Goal: Answer question/provide support: Share knowledge or assist other users

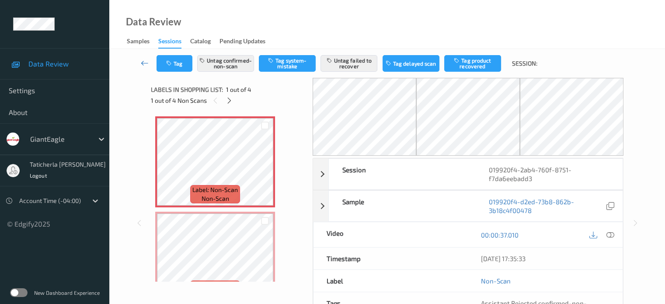
click at [143, 61] on icon at bounding box center [145, 63] width 8 height 9
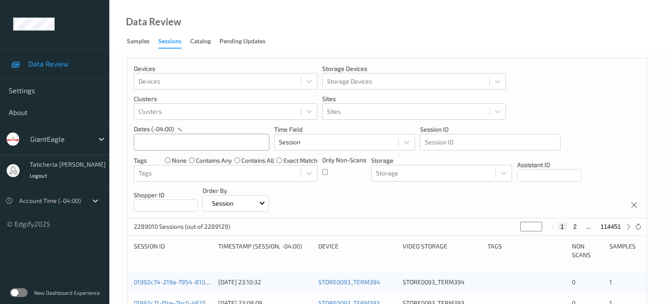
click at [197, 142] on input "text" at bounding box center [202, 142] width 136 height 17
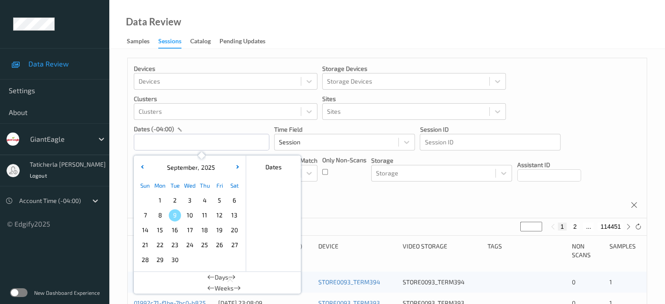
click at [236, 203] on span "6" at bounding box center [234, 200] width 12 height 12
type input "[DATE] 00:00 -> [DATE] 23:59"
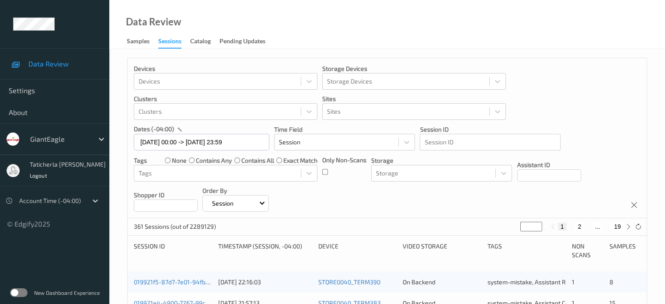
click at [579, 224] on button "2" at bounding box center [579, 227] width 9 height 8
type input "*"
click at [587, 224] on button "3" at bounding box center [588, 227] width 9 height 8
type input "*"
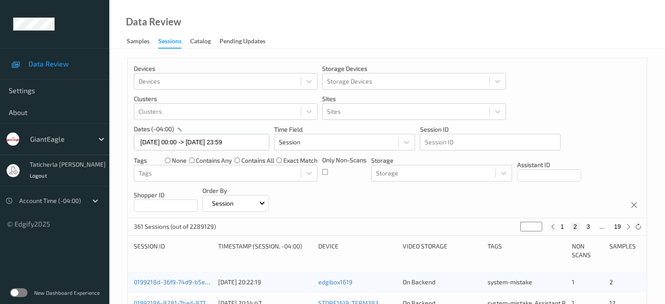
type input "*"
click at [594, 224] on button "4" at bounding box center [593, 227] width 9 height 8
type input "*"
click at [597, 226] on button "5" at bounding box center [597, 227] width 9 height 8
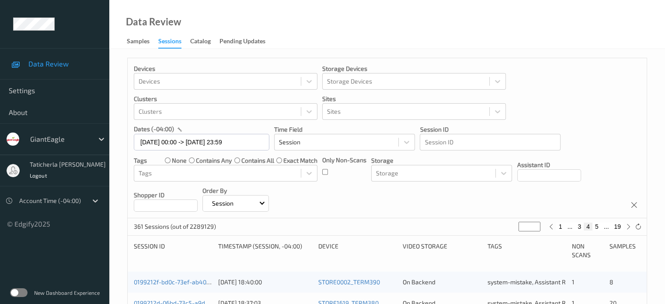
type input "*"
click at [616, 226] on button "19" at bounding box center [617, 227] width 12 height 8
type input "**"
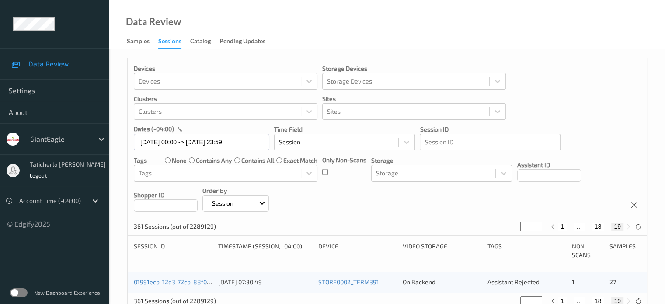
click at [602, 226] on button "18" at bounding box center [598, 227] width 12 height 8
type input "**"
click at [587, 229] on button "17" at bounding box center [588, 227] width 12 height 8
type input "**"
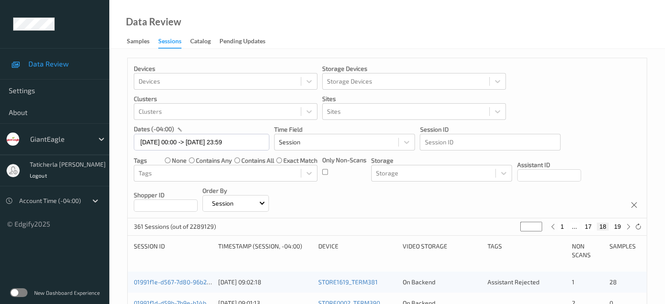
type input "**"
click at [583, 228] on button "16" at bounding box center [582, 227] width 12 height 8
type input "**"
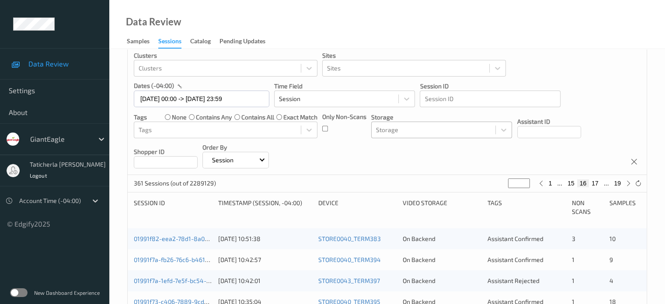
scroll to position [87, 0]
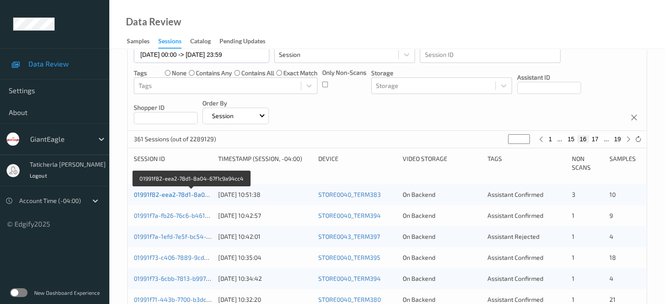
click at [171, 193] on link "01991f82-eea2-78d1-8a04-67f1c9a94cc4" at bounding box center [192, 194] width 116 height 7
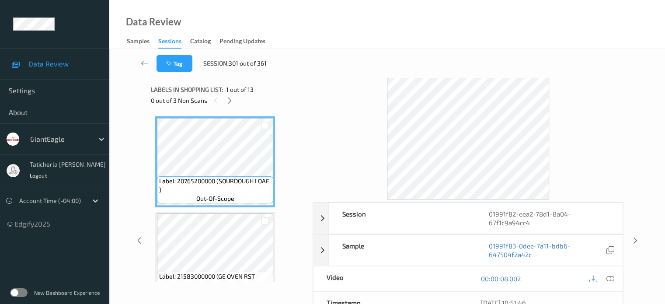
click at [348, 112] on div at bounding box center [468, 139] width 311 height 122
click at [233, 101] on icon at bounding box center [229, 101] width 7 height 8
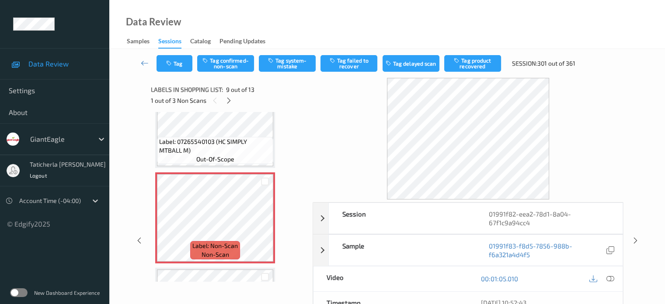
scroll to position [716, 0]
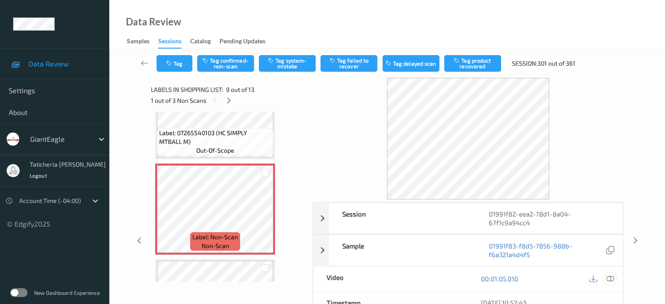
click at [609, 278] on icon at bounding box center [610, 279] width 8 height 8
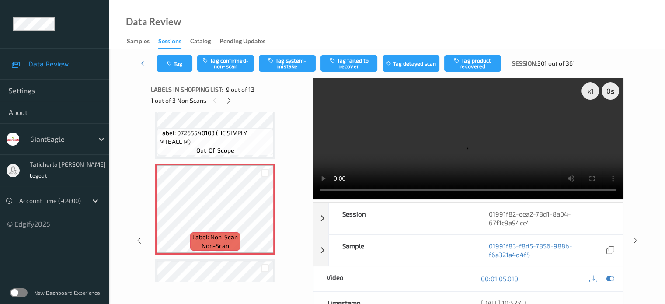
click at [593, 123] on video at bounding box center [468, 139] width 311 height 122
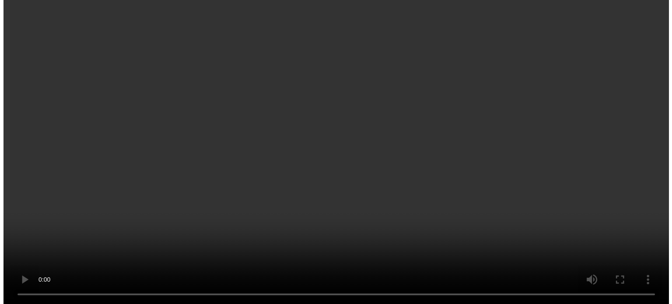
scroll to position [759, 0]
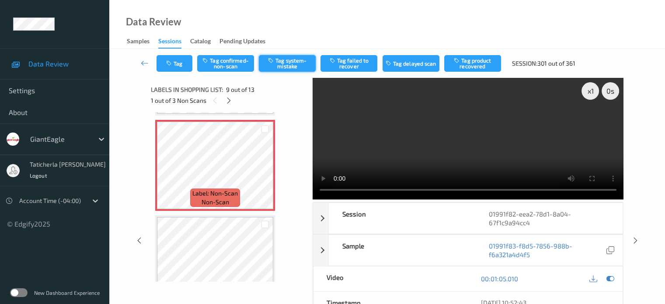
click at [300, 62] on button "Tag system-mistake" at bounding box center [287, 63] width 57 height 17
click at [182, 63] on button "Tag" at bounding box center [175, 63] width 36 height 17
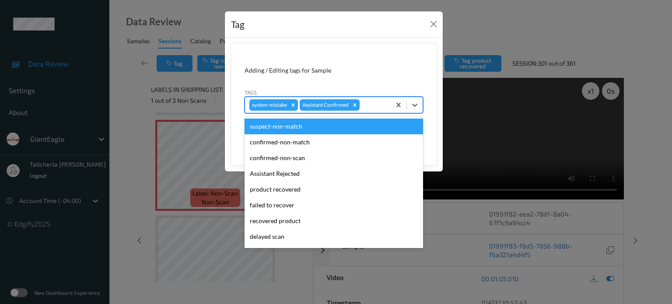
click at [372, 105] on div at bounding box center [373, 105] width 25 height 10
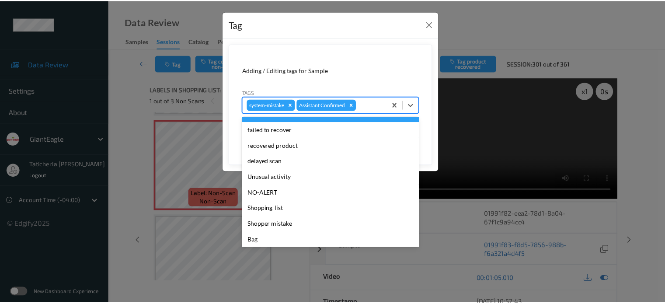
scroll to position [77, 0]
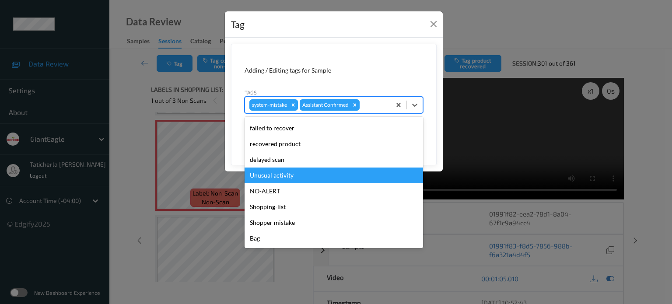
click at [293, 172] on div "Unusual activity" at bounding box center [333, 176] width 178 height 16
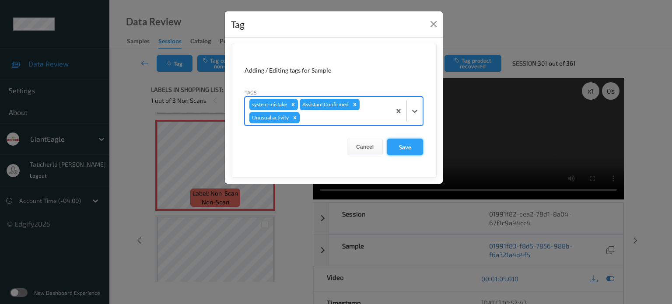
click at [411, 147] on button "Save" at bounding box center [405, 147] width 36 height 17
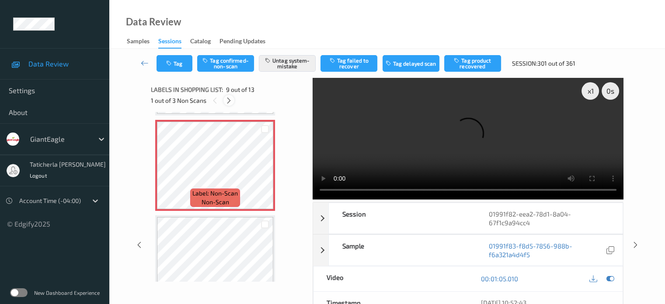
click at [231, 98] on icon at bounding box center [228, 101] width 7 height 8
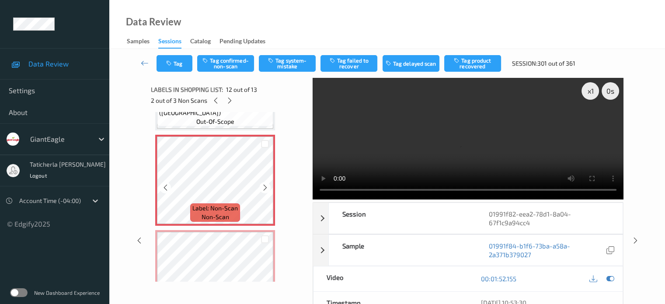
scroll to position [1045, 0]
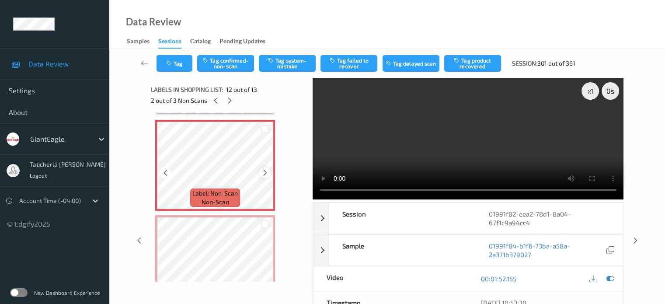
click at [266, 171] on icon at bounding box center [265, 173] width 7 height 8
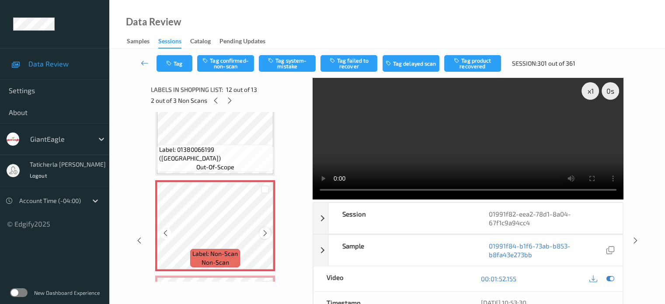
scroll to position [914, 0]
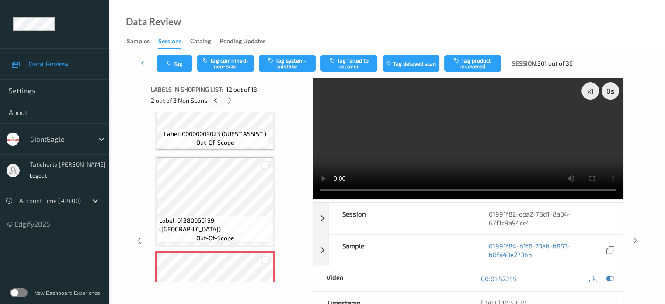
click at [214, 99] on icon at bounding box center [215, 101] width 7 height 8
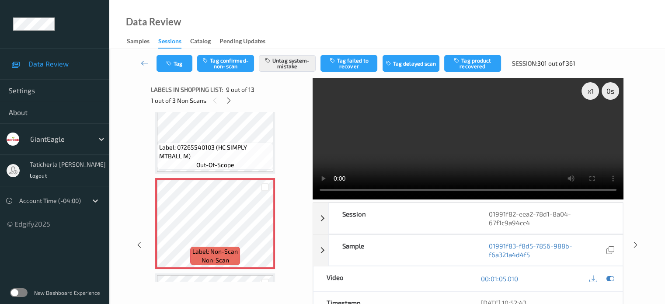
scroll to position [716, 0]
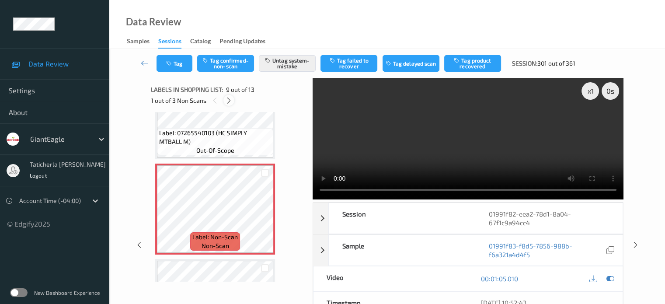
click at [227, 99] on icon at bounding box center [228, 101] width 7 height 8
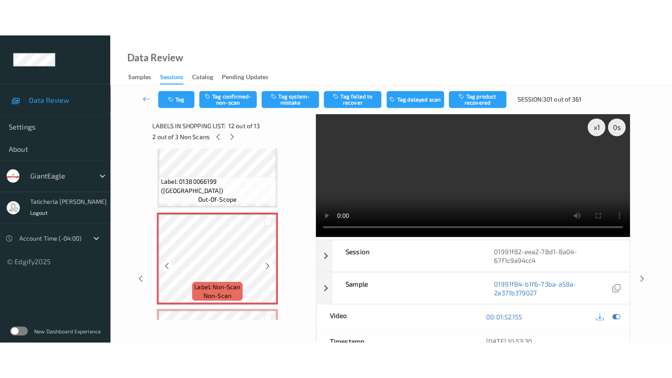
scroll to position [1002, 0]
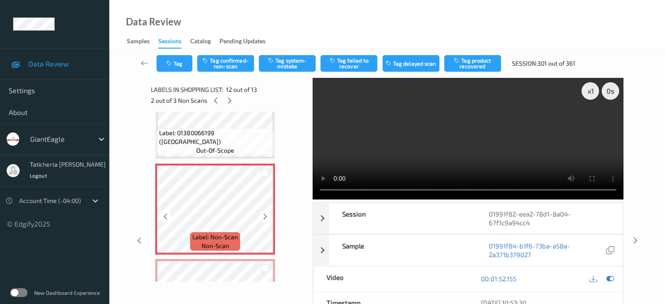
click at [268, 216] on icon at bounding box center [265, 217] width 7 height 8
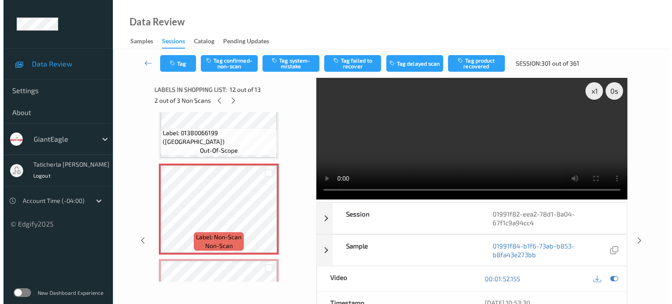
scroll to position [1000, 0]
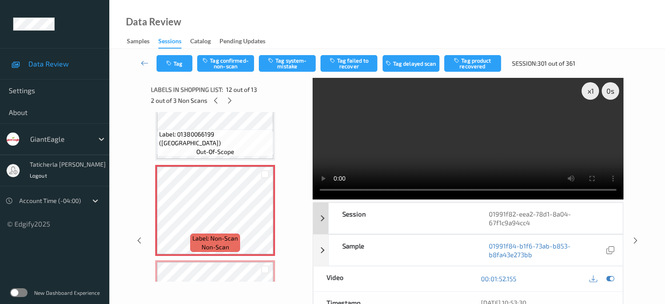
click at [450, 220] on div "Session" at bounding box center [402, 218] width 147 height 31
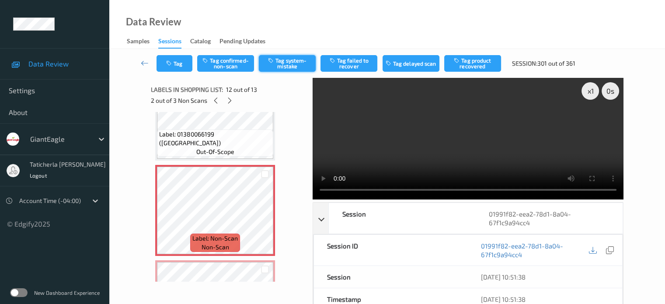
click at [292, 61] on button "Tag system-mistake" at bounding box center [287, 63] width 57 height 17
click at [167, 61] on icon "button" at bounding box center [169, 63] width 7 height 6
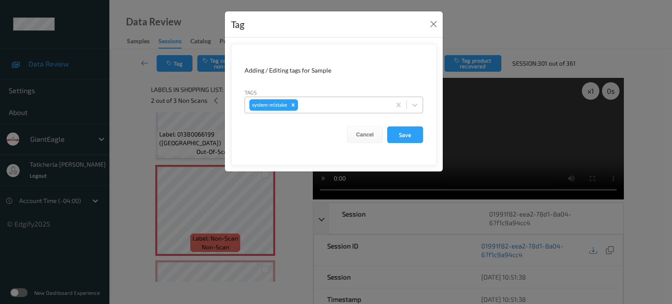
click at [320, 105] on div at bounding box center [343, 105] width 87 height 10
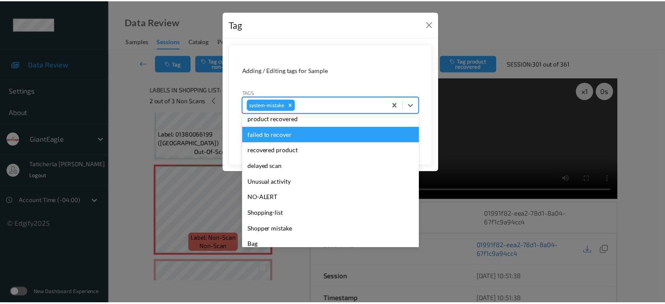
scroll to position [87, 0]
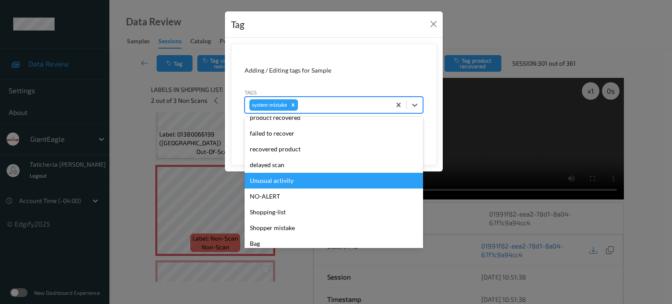
click at [290, 180] on div "Unusual activity" at bounding box center [333, 181] width 178 height 16
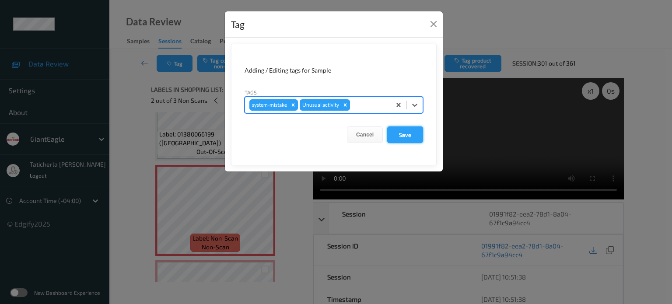
click at [408, 133] on button "Save" at bounding box center [405, 134] width 36 height 17
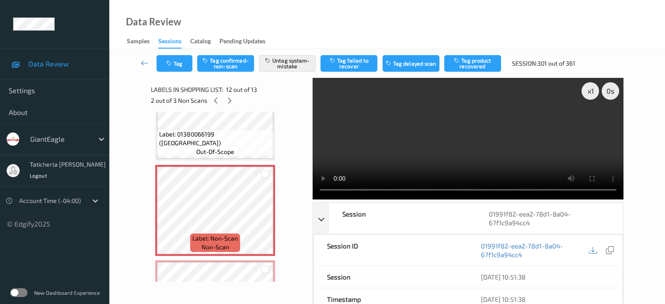
click at [423, 151] on video at bounding box center [468, 139] width 311 height 122
click at [231, 100] on icon at bounding box center [229, 101] width 7 height 8
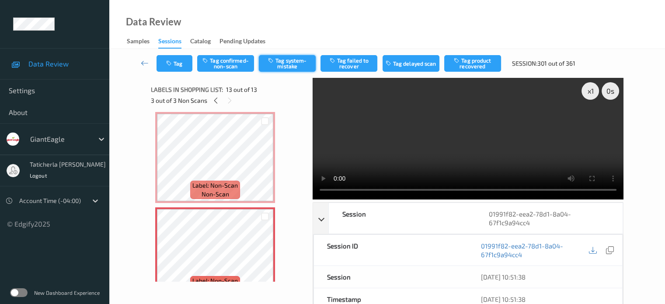
click at [293, 63] on button "Tag system-mistake" at bounding box center [287, 63] width 57 height 17
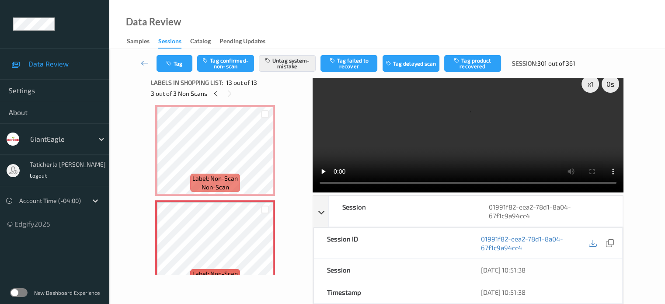
scroll to position [0, 0]
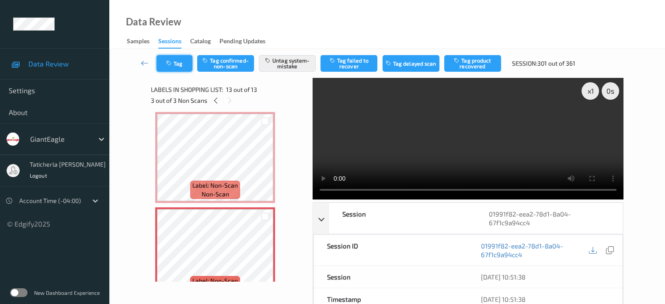
click at [185, 63] on button "Tag" at bounding box center [175, 63] width 36 height 17
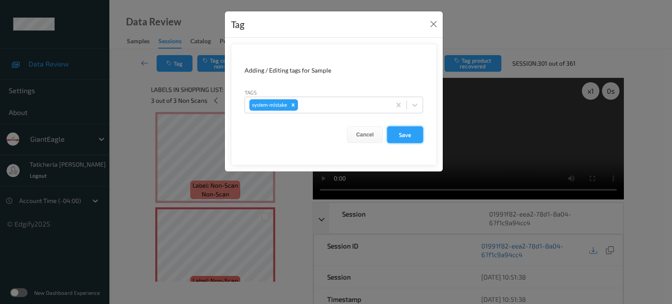
click at [404, 132] on button "Save" at bounding box center [405, 134] width 36 height 17
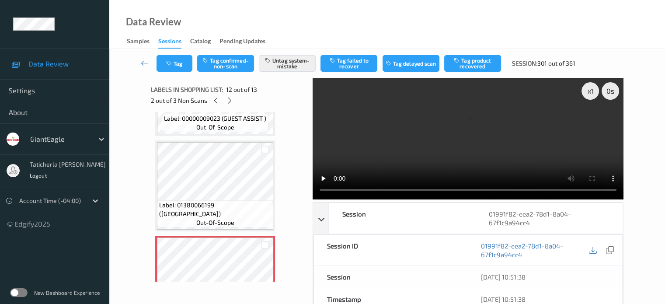
scroll to position [922, 0]
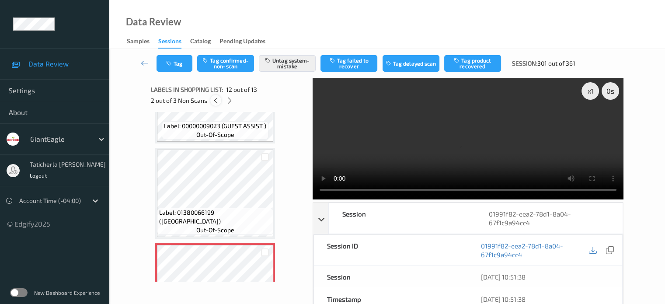
click at [217, 99] on icon at bounding box center [215, 101] width 7 height 8
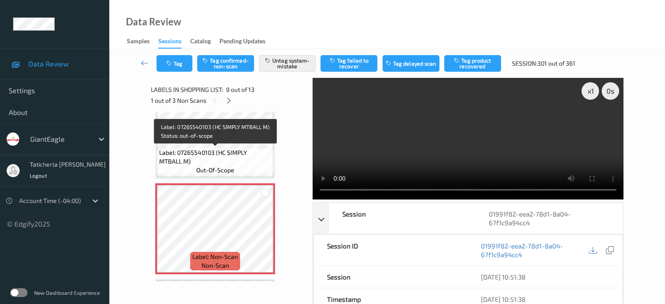
scroll to position [716, 0]
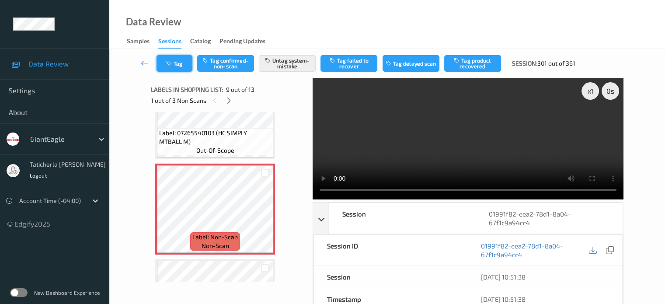
click at [185, 56] on button "Tag" at bounding box center [175, 63] width 36 height 17
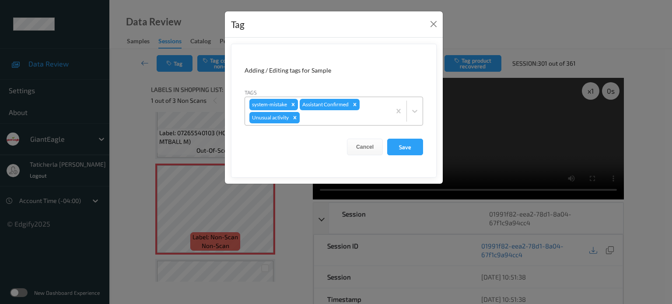
click at [294, 119] on icon "Remove Unusual activity" at bounding box center [295, 118] width 6 height 6
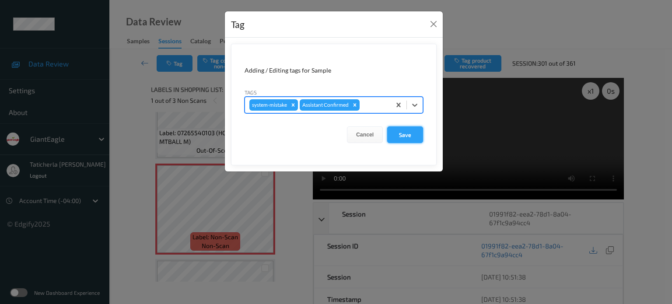
click at [415, 138] on button "Save" at bounding box center [405, 134] width 36 height 17
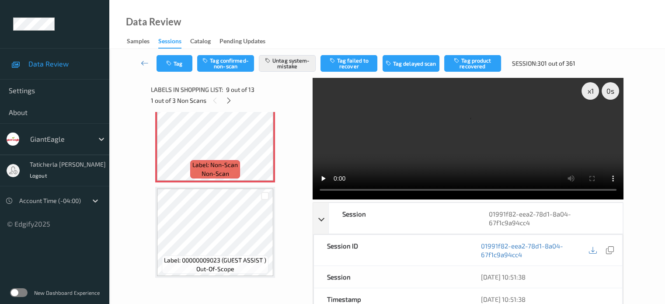
scroll to position [803, 0]
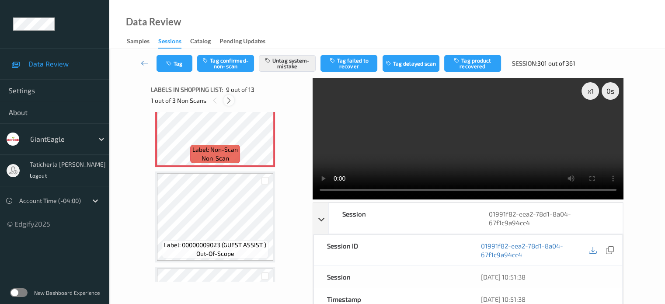
click at [230, 100] on icon at bounding box center [228, 101] width 7 height 8
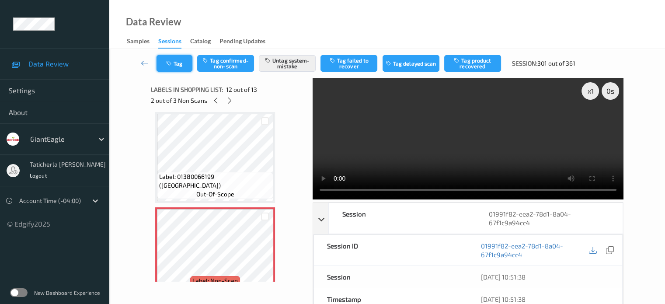
click at [183, 63] on button "Tag" at bounding box center [175, 63] width 36 height 17
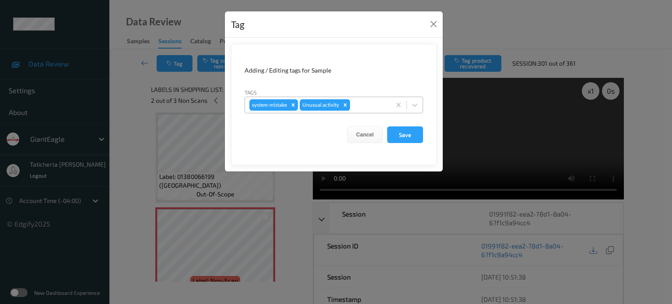
click at [346, 104] on icon "Remove Unusual activity" at bounding box center [345, 104] width 3 height 3
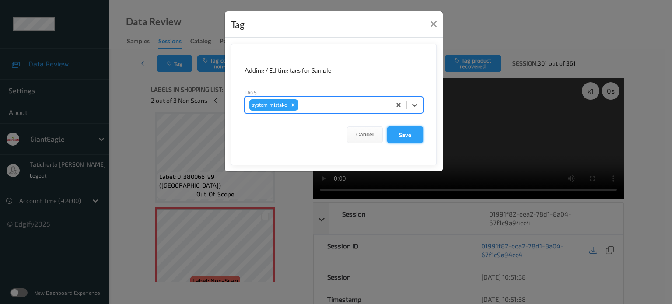
click at [413, 129] on button "Save" at bounding box center [405, 134] width 36 height 17
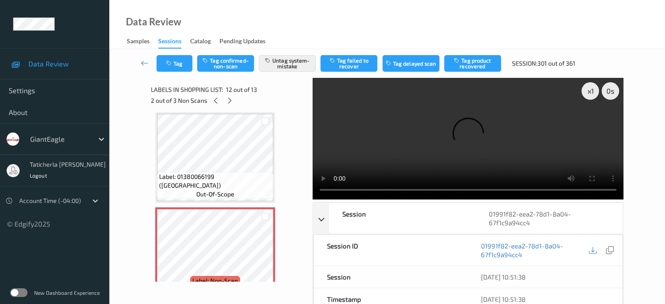
click at [232, 93] on span "12 out of 13" at bounding box center [241, 89] width 31 height 9
click at [231, 100] on icon at bounding box center [229, 101] width 7 height 8
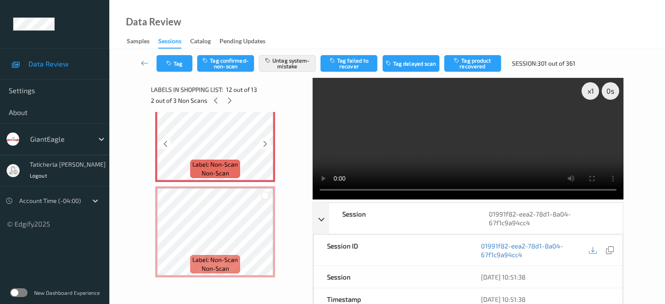
scroll to position [987, 0]
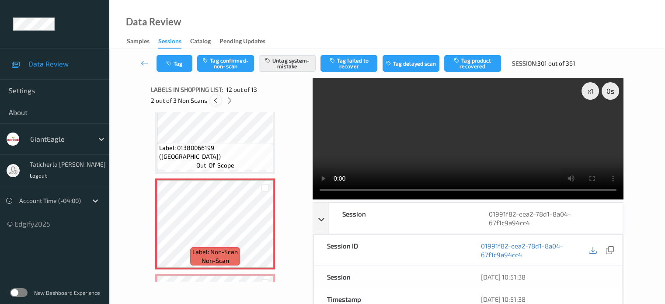
click at [217, 99] on icon at bounding box center [215, 101] width 7 height 8
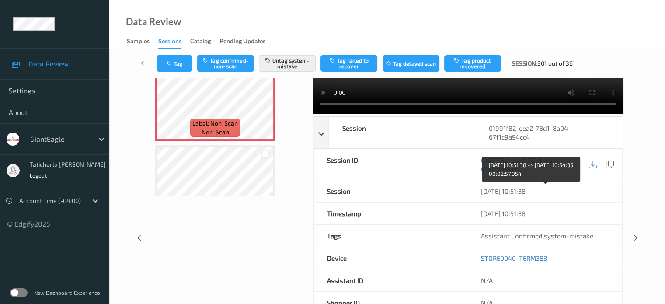
scroll to position [87, 0]
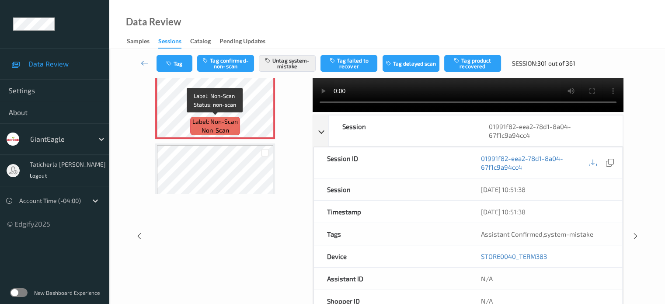
click at [220, 120] on span "Label: Non-Scan" at bounding box center [214, 121] width 45 height 9
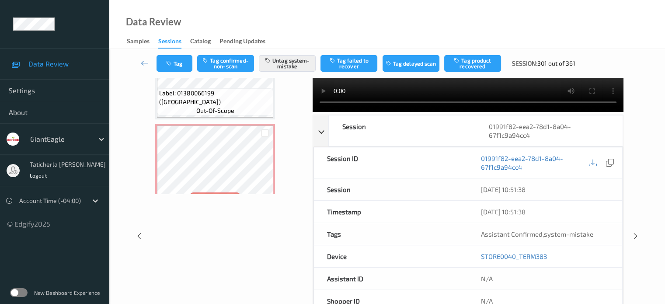
scroll to position [1050, 0]
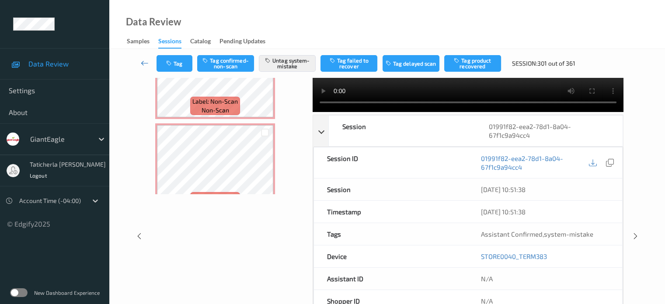
click at [146, 60] on icon at bounding box center [145, 63] width 8 height 9
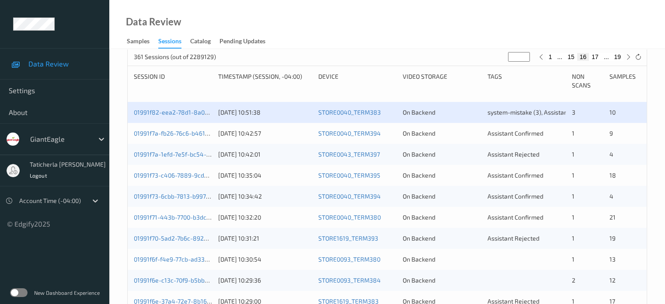
scroll to position [175, 0]
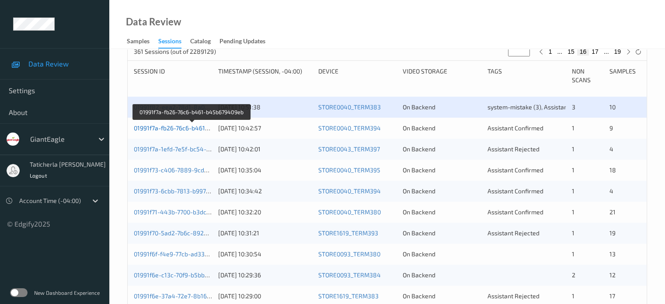
click at [177, 126] on link "01991f7a-fb26-76c6-b461-b45b679409eb" at bounding box center [192, 127] width 116 height 7
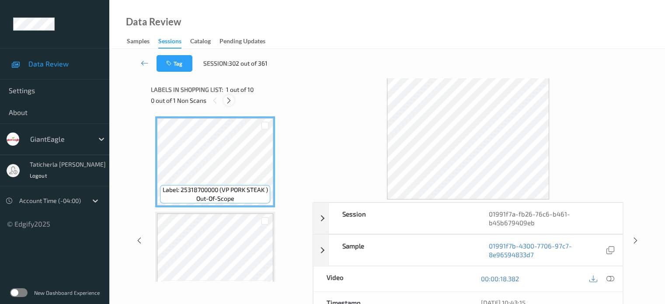
click at [226, 100] on icon at bounding box center [228, 101] width 7 height 8
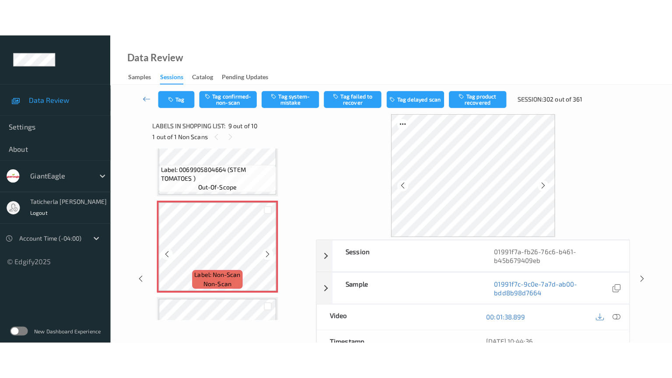
scroll to position [759, 0]
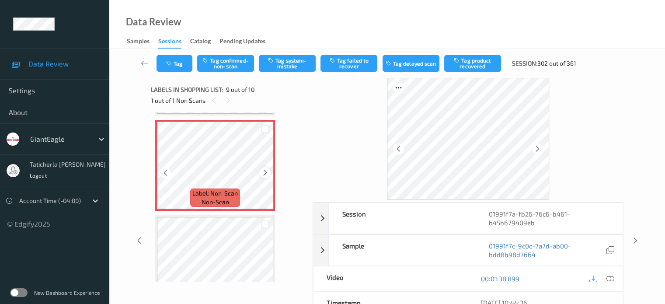
click at [264, 172] on icon at bounding box center [265, 173] width 7 height 8
click at [610, 277] on icon at bounding box center [610, 279] width 8 height 8
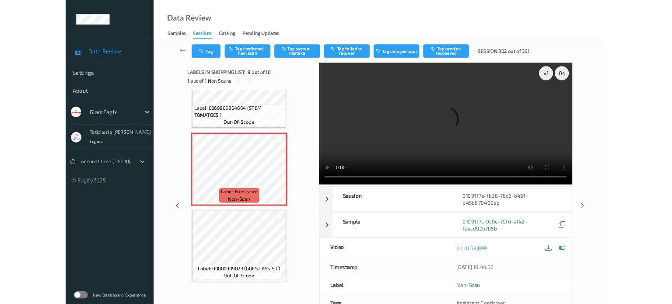
scroll to position [714, 0]
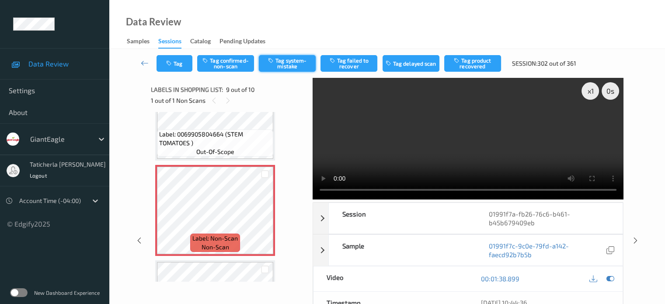
click at [286, 61] on button "Tag system-mistake" at bounding box center [287, 63] width 57 height 17
click at [178, 65] on button "Tag" at bounding box center [175, 63] width 36 height 17
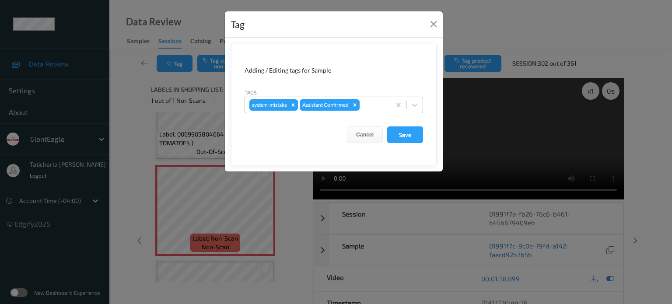
click at [371, 105] on div at bounding box center [373, 105] width 25 height 10
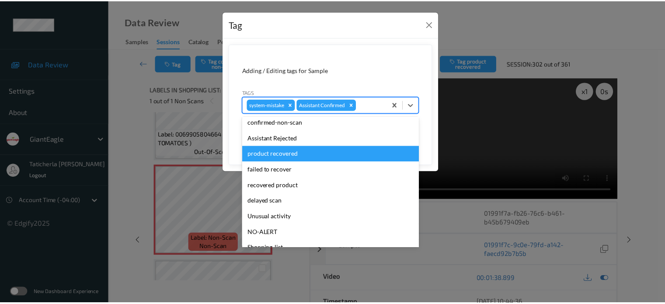
scroll to position [77, 0]
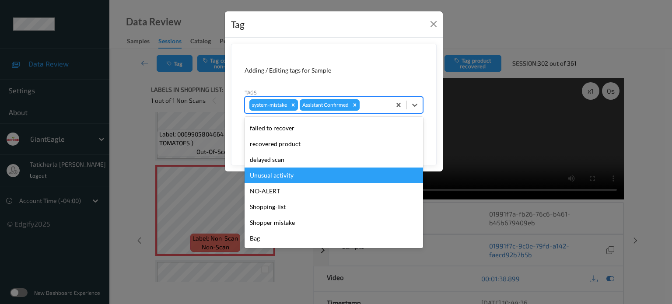
click at [317, 173] on div "Unusual activity" at bounding box center [333, 176] width 178 height 16
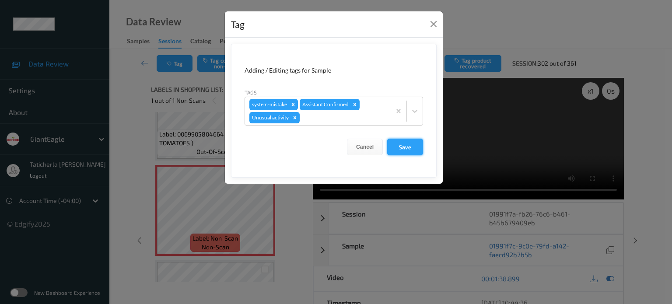
click at [410, 145] on button "Save" at bounding box center [405, 147] width 36 height 17
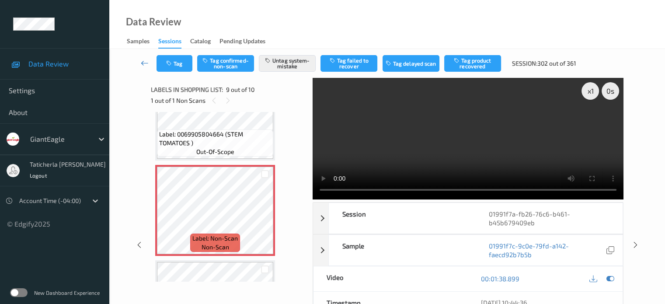
click at [143, 63] on icon at bounding box center [145, 63] width 8 height 9
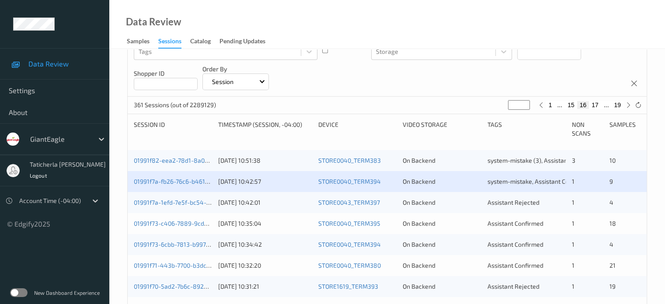
scroll to position [131, 0]
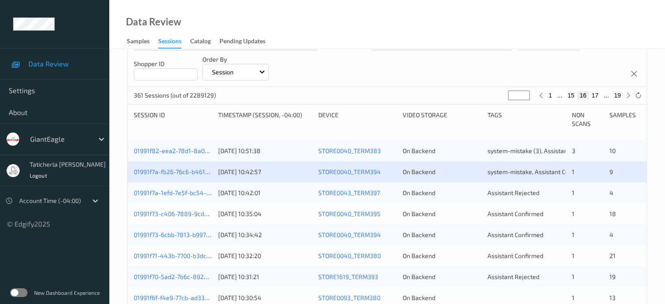
click at [178, 197] on div "01991f7a-1efd-7e5f-bc54-b558ba8b9ccb 06/09/2025 10:42:01 STORE0043_TERM397 On B…" at bounding box center [387, 192] width 519 height 21
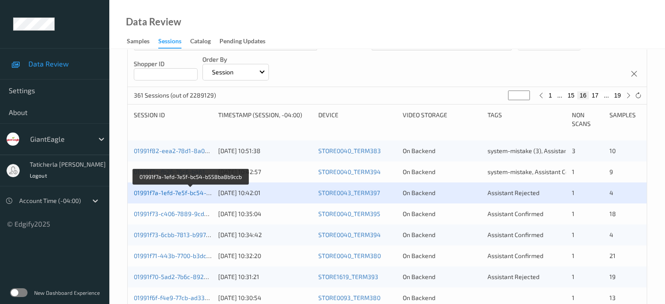
click at [191, 192] on link "01991f7a-1efd-7e5f-bc54-b558ba8b9ccb" at bounding box center [191, 192] width 115 height 7
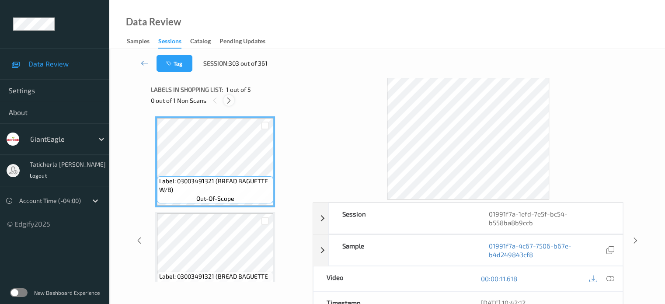
click at [231, 102] on icon at bounding box center [228, 101] width 7 height 8
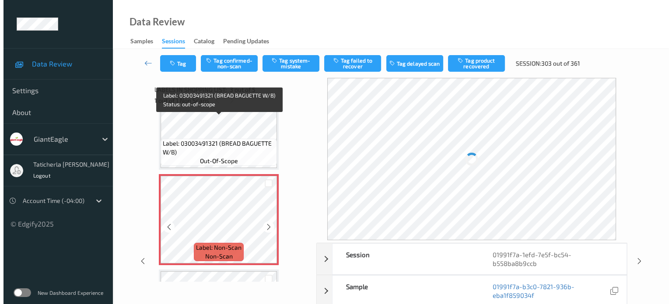
scroll to position [187, 0]
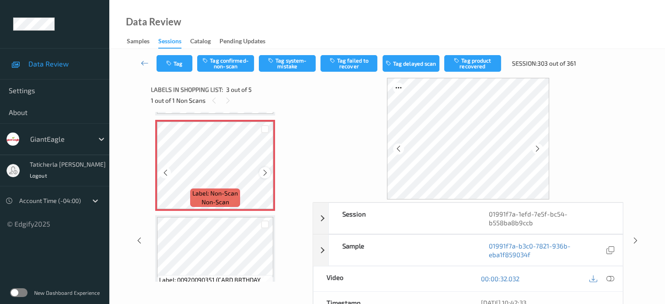
click at [266, 175] on icon at bounding box center [265, 173] width 7 height 8
click at [609, 275] on icon at bounding box center [610, 279] width 8 height 8
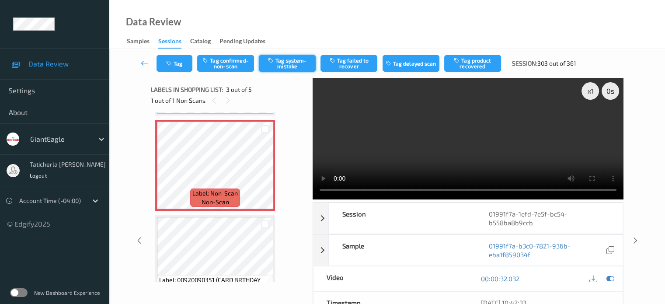
click at [291, 59] on button "Tag system-mistake" at bounding box center [287, 63] width 57 height 17
click at [182, 61] on button "Tag" at bounding box center [175, 63] width 36 height 17
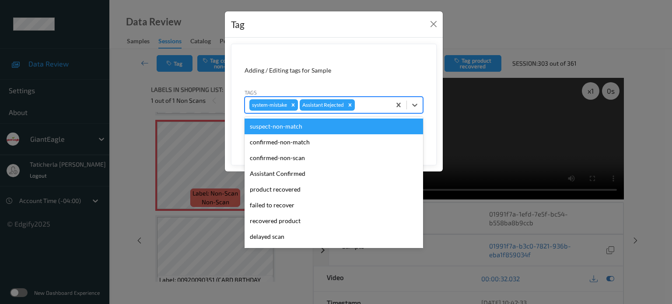
click at [376, 106] on div at bounding box center [371, 105] width 30 height 10
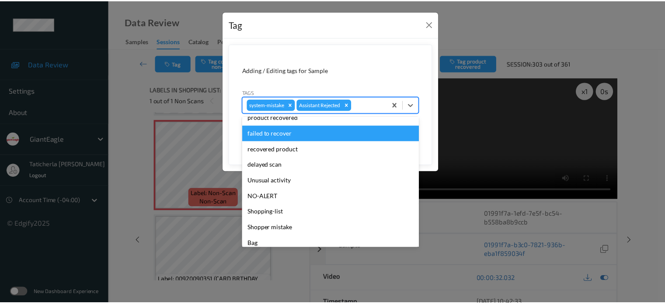
scroll to position [77, 0]
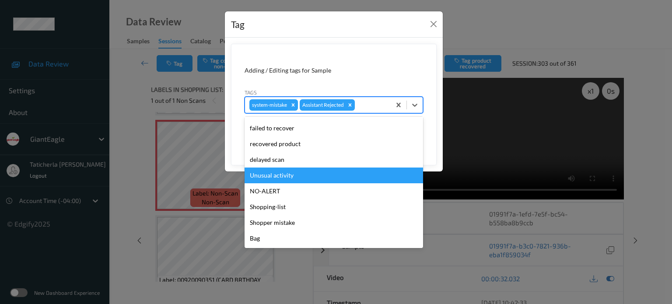
click at [316, 172] on div "Unusual activity" at bounding box center [333, 176] width 178 height 16
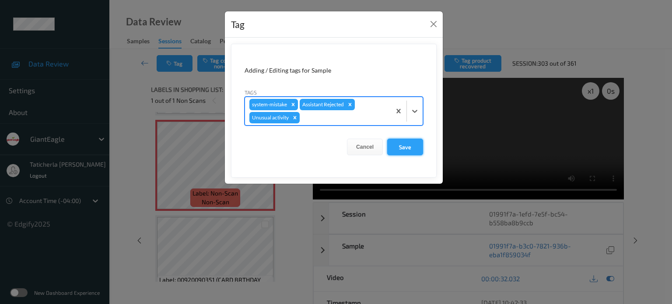
click at [404, 150] on button "Save" at bounding box center [405, 147] width 36 height 17
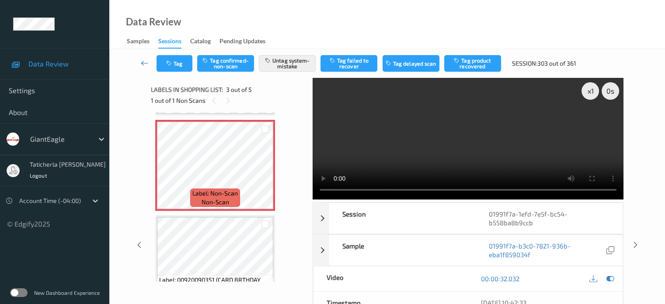
click at [144, 61] on icon at bounding box center [145, 63] width 8 height 9
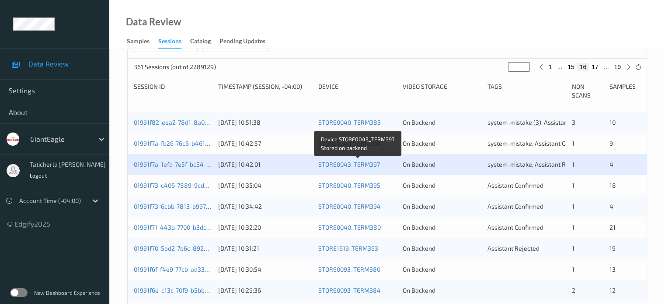
scroll to position [175, 0]
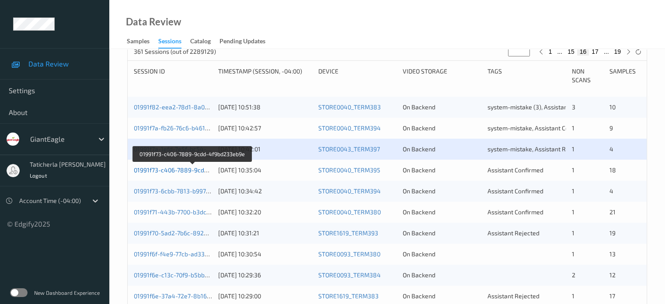
click at [180, 168] on link "01991f73-c406-7889-9cdd-4f9bd233eb9e" at bounding box center [193, 169] width 118 height 7
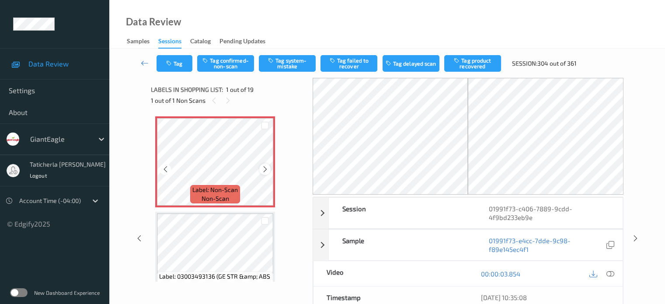
drag, startPoint x: 275, startPoint y: 171, endPoint x: 263, endPoint y: 169, distance: 11.9
click at [263, 169] on icon at bounding box center [265, 169] width 7 height 8
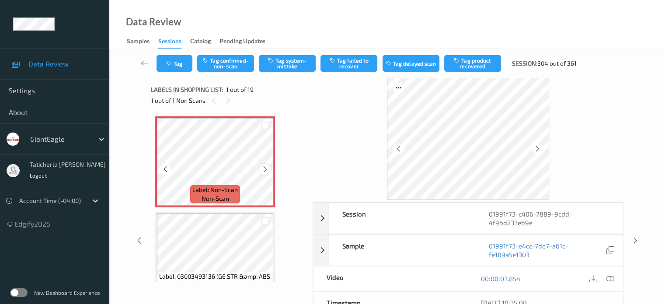
click at [265, 169] on icon at bounding box center [265, 169] width 7 height 8
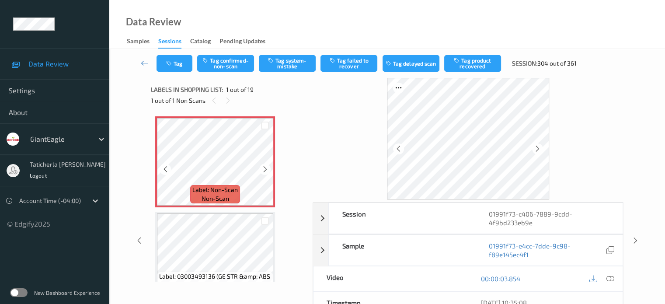
click at [265, 169] on icon at bounding box center [265, 169] width 7 height 8
click at [609, 277] on icon at bounding box center [610, 279] width 8 height 8
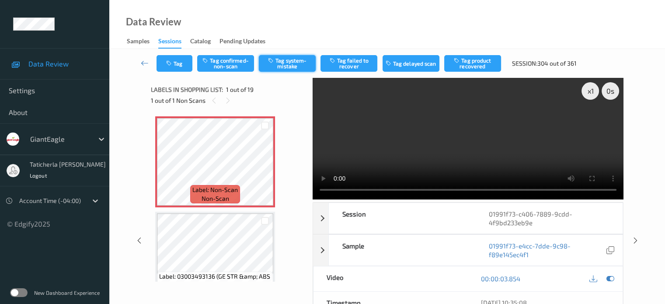
click at [292, 62] on button "Tag system-mistake" at bounding box center [287, 63] width 57 height 17
click at [180, 65] on button "Tag" at bounding box center [175, 63] width 36 height 17
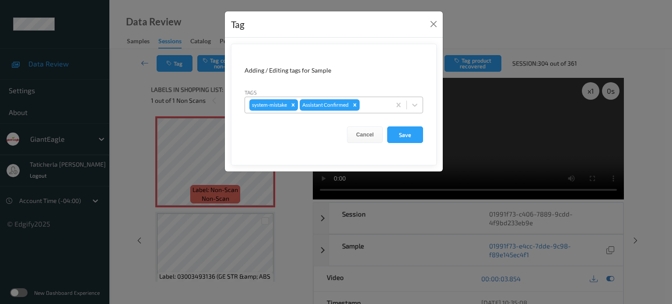
click at [375, 108] on div at bounding box center [373, 105] width 25 height 10
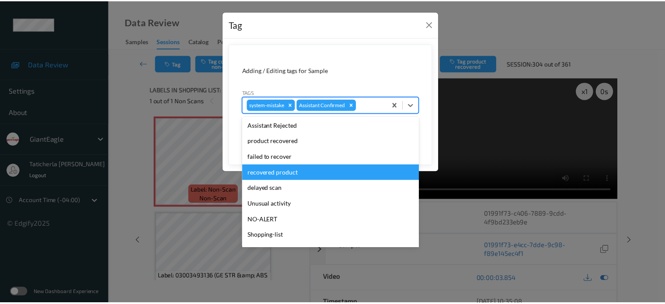
scroll to position [77, 0]
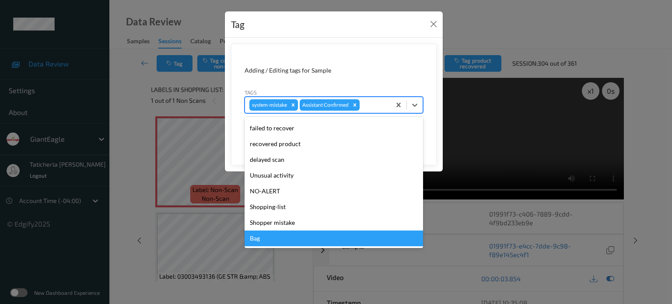
click at [309, 244] on div "Bag" at bounding box center [333, 239] width 178 height 16
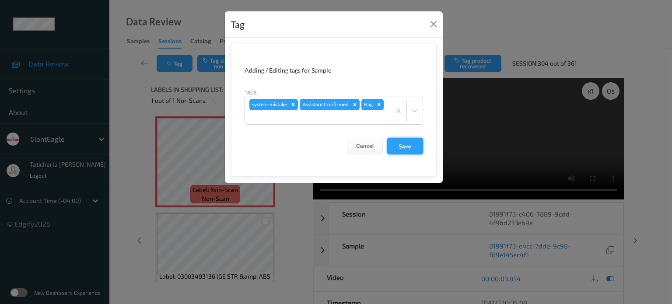
click at [401, 148] on button "Save" at bounding box center [405, 146] width 36 height 17
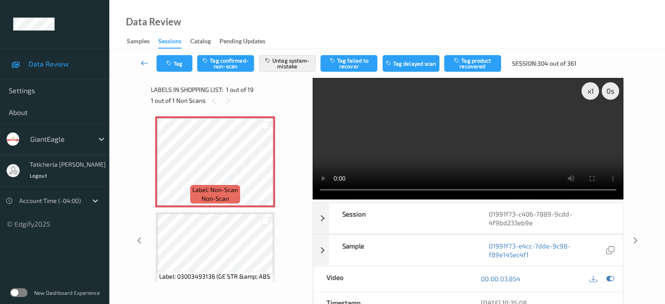
click at [143, 64] on icon at bounding box center [145, 63] width 8 height 9
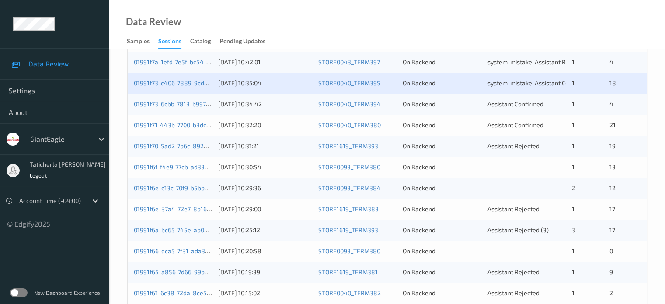
scroll to position [262, 0]
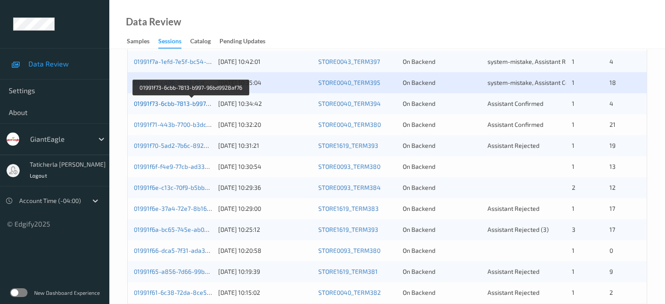
click at [189, 102] on link "01991f73-6cbb-7813-b997-96bd9928af76" at bounding box center [191, 103] width 115 height 7
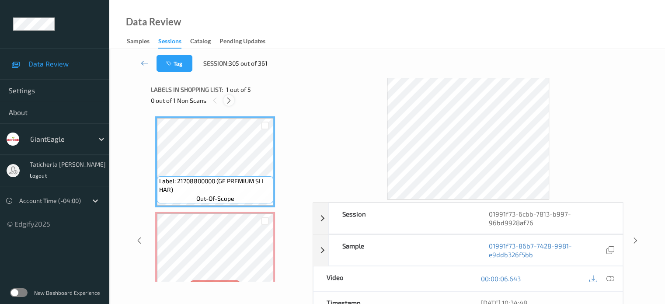
click at [231, 101] on icon at bounding box center [228, 101] width 7 height 8
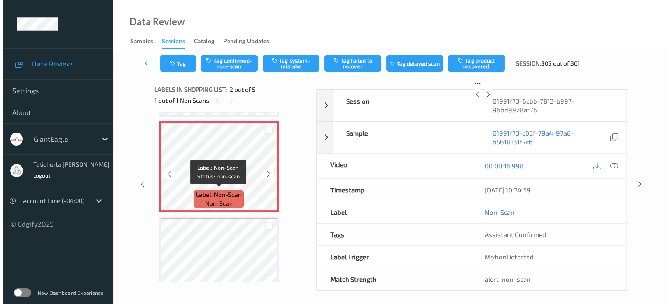
scroll to position [92, 0]
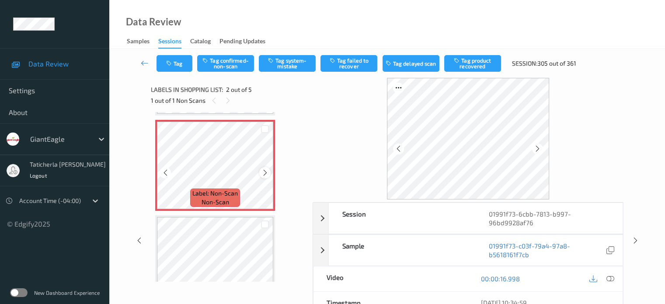
click at [265, 173] on icon at bounding box center [265, 173] width 7 height 8
click at [609, 278] on icon at bounding box center [610, 279] width 8 height 8
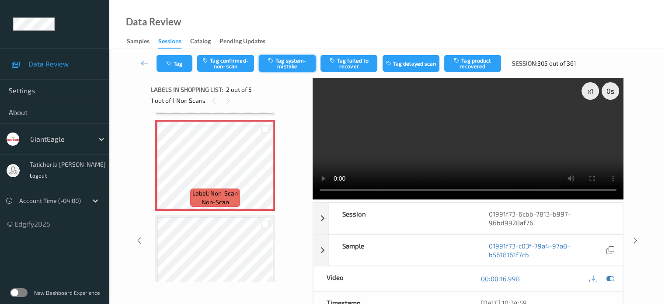
click at [282, 66] on button "Tag system-mistake" at bounding box center [287, 63] width 57 height 17
click at [176, 54] on div "Tag Tag confirmed-non-scan Untag system-mistake Tag failed to recover Tag delay…" at bounding box center [387, 63] width 520 height 29
click at [178, 59] on button "Tag" at bounding box center [175, 63] width 36 height 17
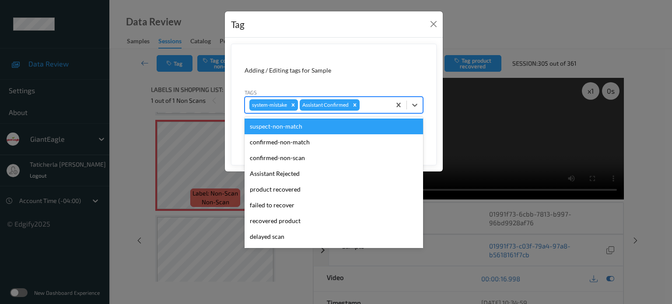
click at [378, 103] on div at bounding box center [373, 105] width 25 height 10
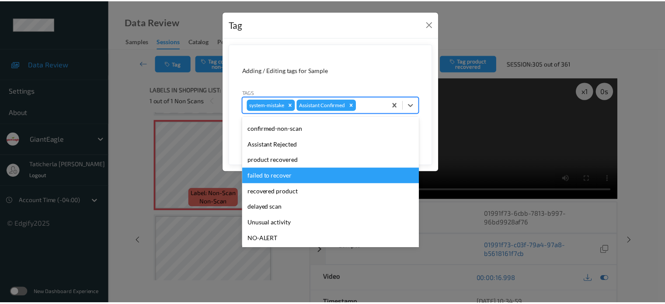
scroll to position [77, 0]
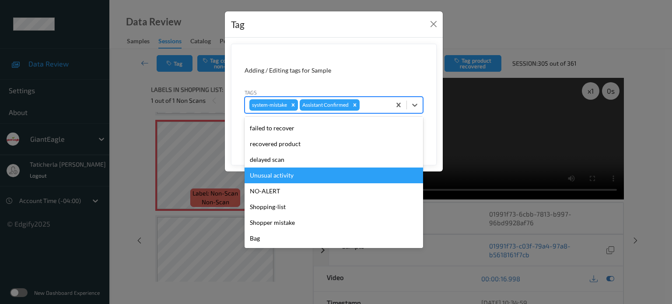
click at [342, 179] on div "Unusual activity" at bounding box center [333, 176] width 178 height 16
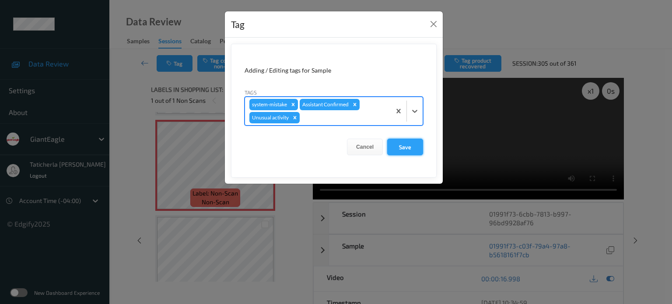
click at [405, 144] on button "Save" at bounding box center [405, 147] width 36 height 17
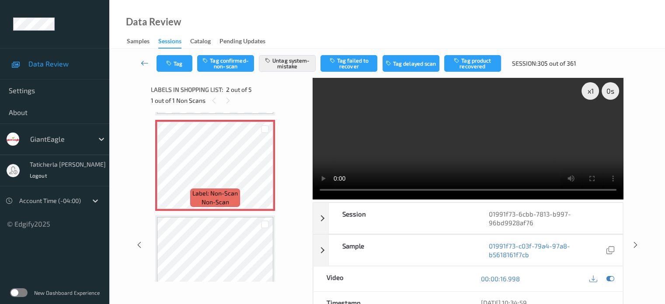
click at [143, 63] on icon at bounding box center [145, 63] width 8 height 9
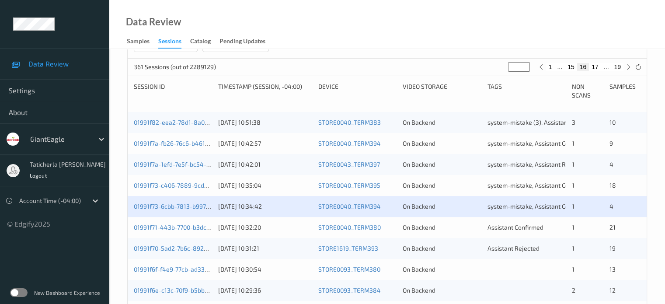
scroll to position [175, 0]
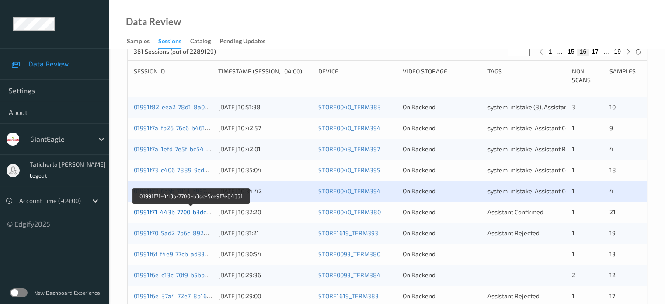
click at [186, 213] on link "01991f71-443b-7700-b3dc-5ce9f7e84351" at bounding box center [191, 211] width 115 height 7
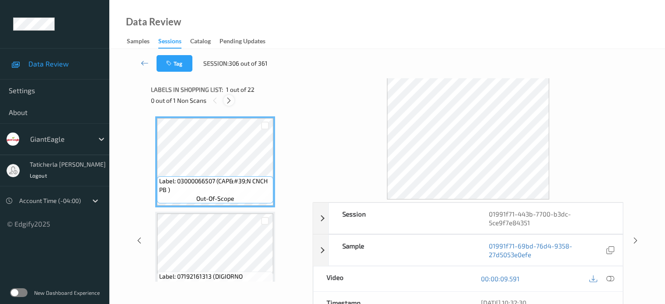
click at [229, 99] on icon at bounding box center [228, 101] width 7 height 8
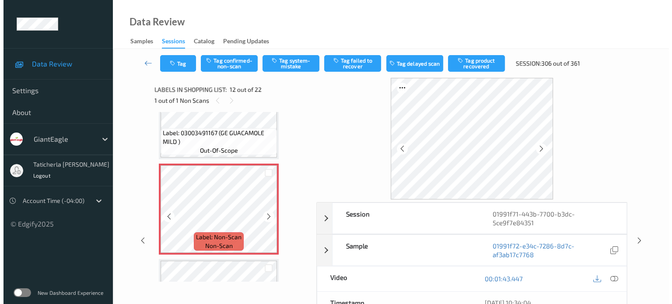
scroll to position [1045, 0]
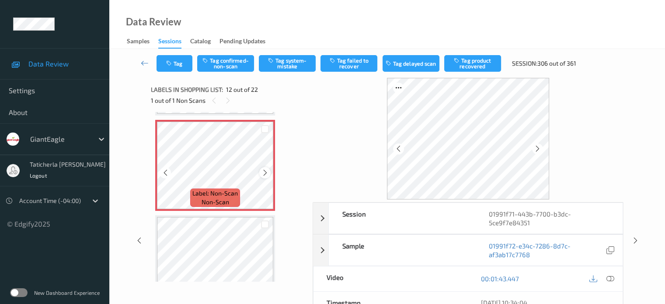
click at [263, 170] on icon at bounding box center [265, 173] width 7 height 8
click at [609, 276] on icon at bounding box center [610, 279] width 8 height 8
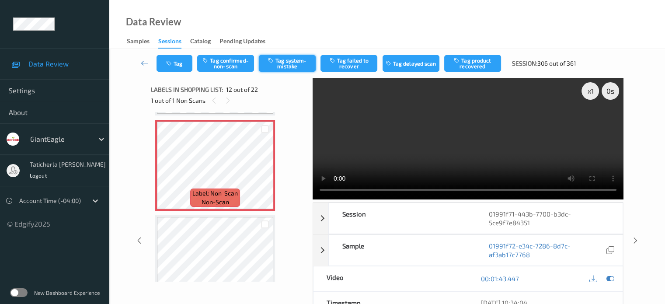
click at [280, 62] on button "Tag system-mistake" at bounding box center [287, 63] width 57 height 17
click at [179, 66] on button "Tag" at bounding box center [175, 63] width 36 height 17
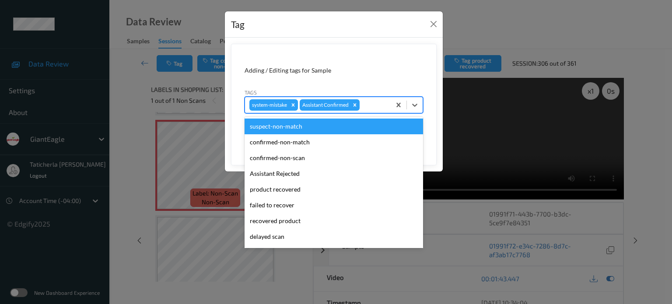
click at [366, 107] on div at bounding box center [373, 105] width 25 height 10
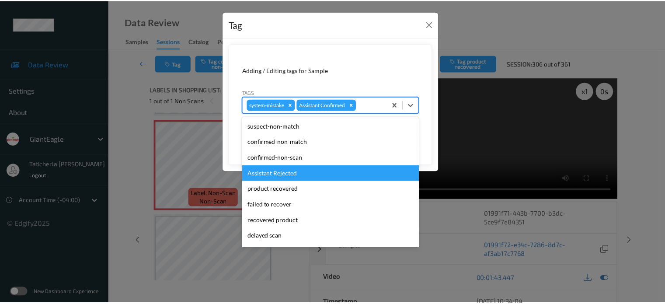
scroll to position [77, 0]
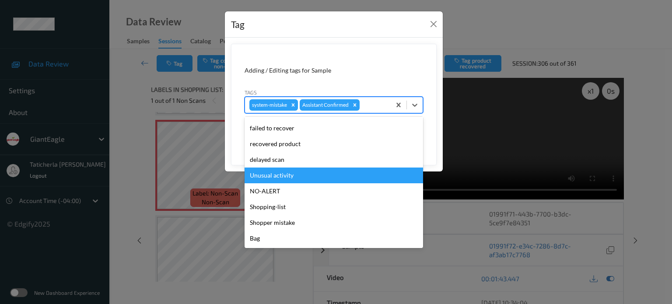
click at [328, 169] on div "Unusual activity" at bounding box center [333, 176] width 178 height 16
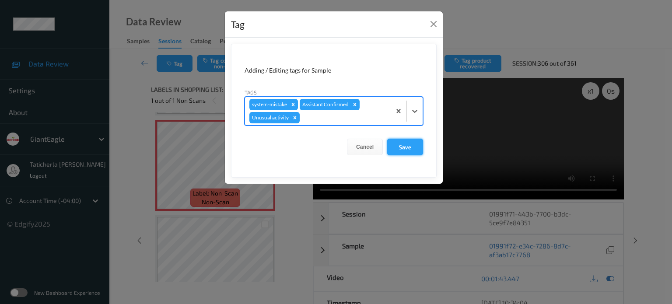
click at [409, 142] on button "Save" at bounding box center [405, 147] width 36 height 17
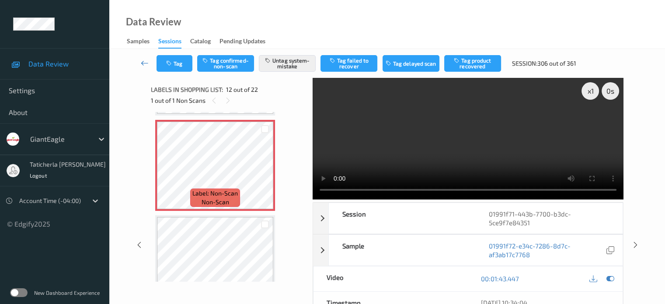
click at [145, 64] on icon at bounding box center [145, 63] width 8 height 9
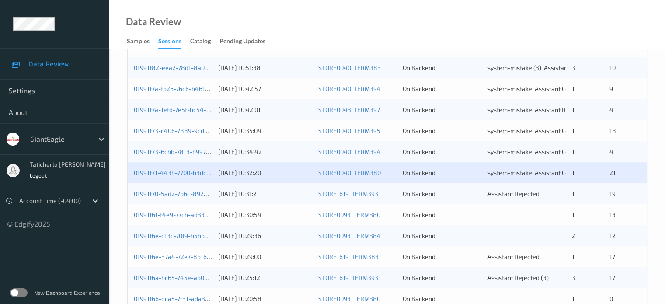
scroll to position [219, 0]
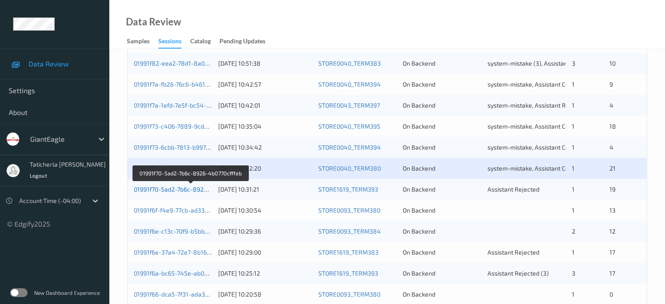
click at [175, 191] on link "01991f70-5ad2-7b6c-8926-4b0770cfffeb" at bounding box center [190, 188] width 113 height 7
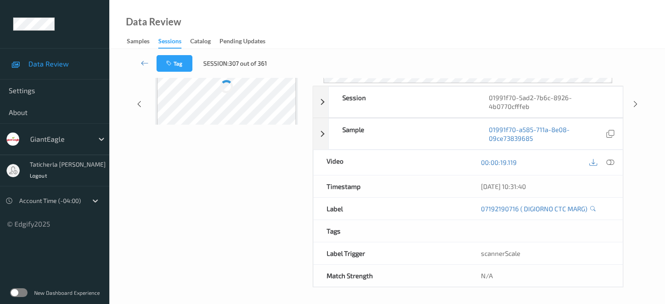
scroll to position [116, 0]
